Goal: Check status

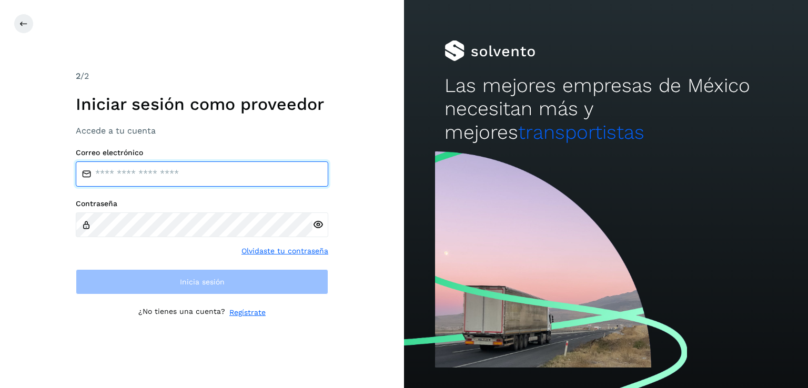
click at [123, 173] on input "email" at bounding box center [202, 174] width 253 height 25
type input "**********"
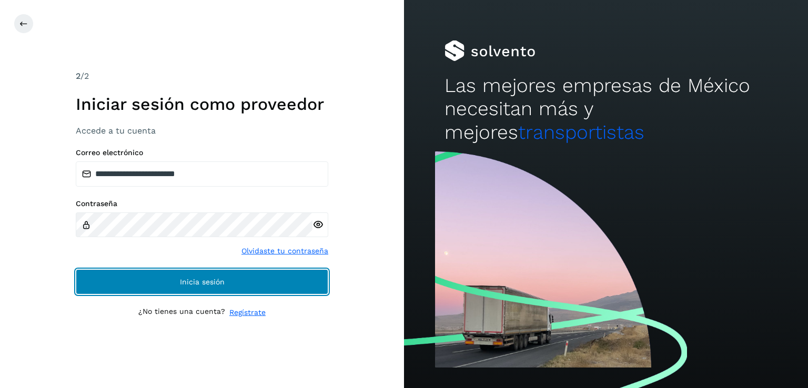
click at [177, 286] on button "Inicia sesión" at bounding box center [202, 281] width 253 height 25
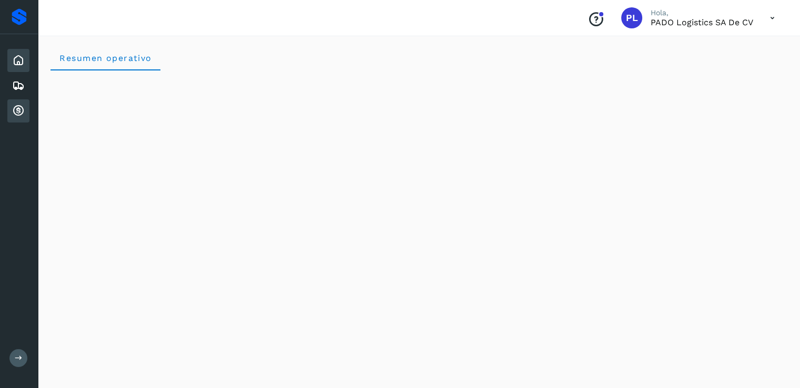
click at [16, 110] on icon at bounding box center [18, 111] width 13 height 13
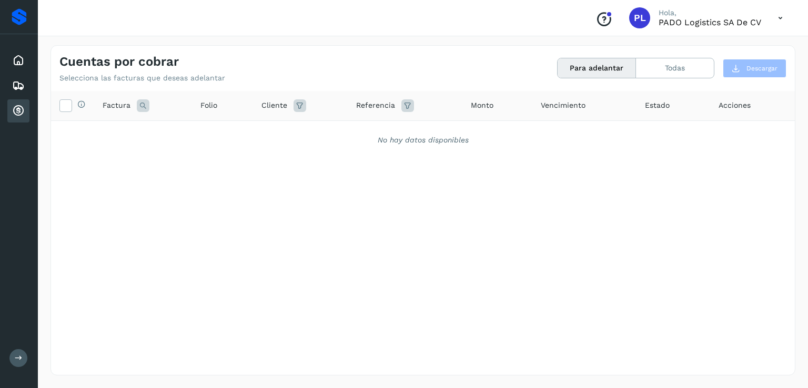
click at [781, 17] on icon at bounding box center [781, 18] width 22 height 22
click at [714, 47] on div "Cerrar sesión" at bounding box center [728, 47] width 125 height 20
